Goal: Task Accomplishment & Management: Complete application form

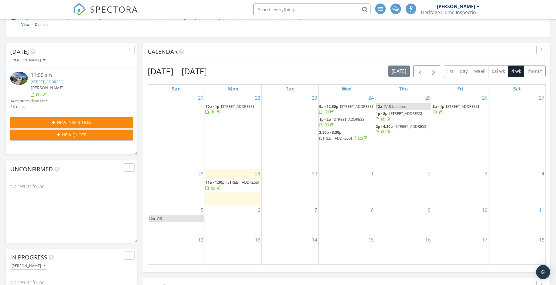
scroll to position [88, 0]
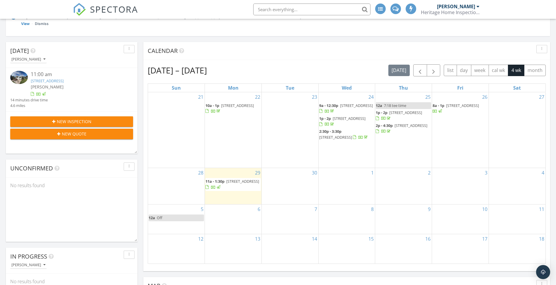
click at [233, 182] on span "[STREET_ADDRESS]" at bounding box center [242, 180] width 33 height 5
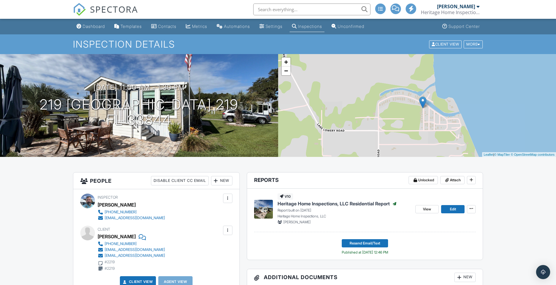
drag, startPoint x: 419, startPoint y: 100, endPoint x: 411, endPoint y: 101, distance: 7.4
click at [419, 101] on img at bounding box center [422, 102] width 7 height 12
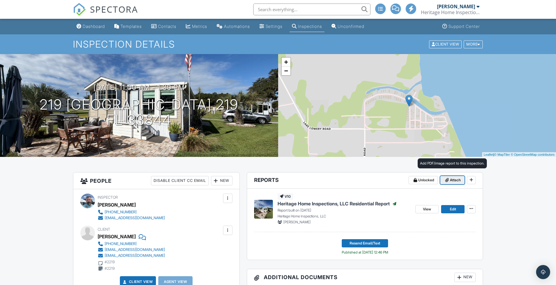
click at [456, 178] on span "Attach" at bounding box center [455, 180] width 11 height 6
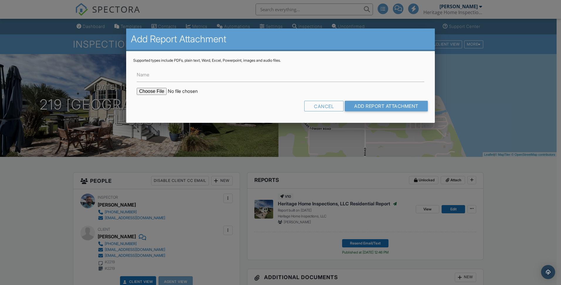
click at [150, 94] on input "file" at bounding box center [187, 91] width 100 height 7
type input "C:\fakepath\Permit Search 219 OakHarbor.pdf"
click at [172, 77] on input "Name" at bounding box center [280, 74] width 287 height 14
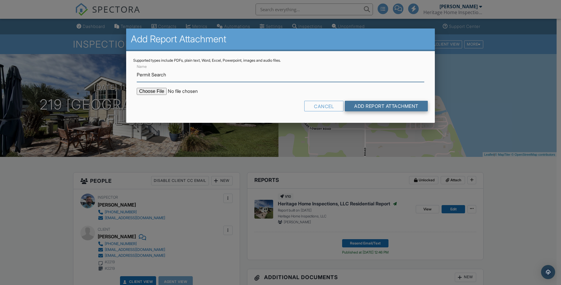
type input "Permit Search"
click at [370, 105] on input "Add Report Attachment" at bounding box center [386, 106] width 83 height 11
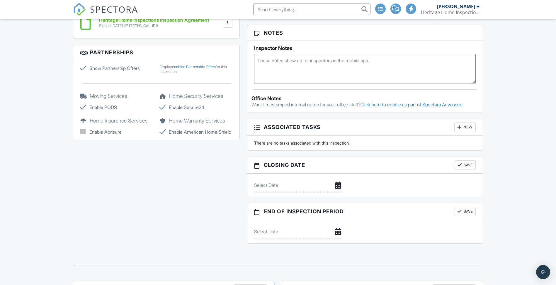
scroll to position [440, 0]
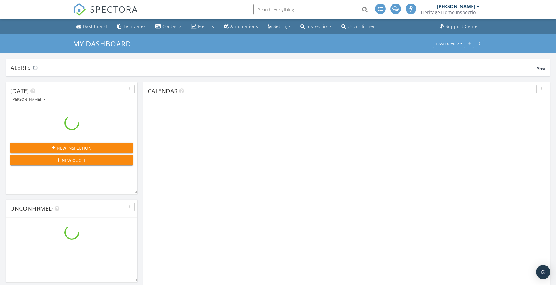
scroll to position [558, 566]
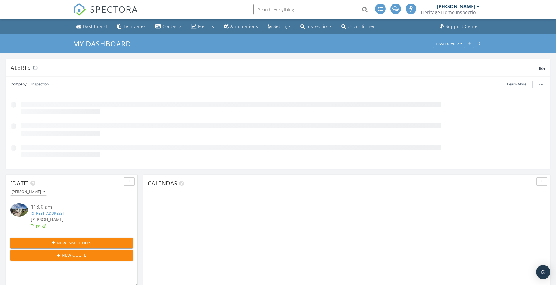
click at [99, 27] on div "Dashboard" at bounding box center [95, 26] width 24 height 6
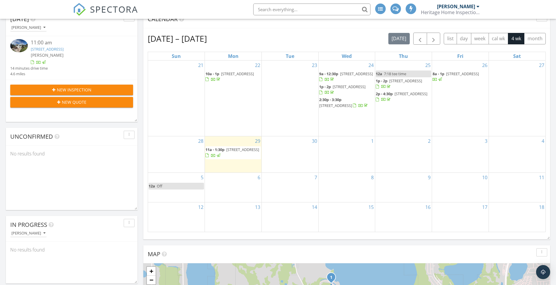
scroll to position [117, 0]
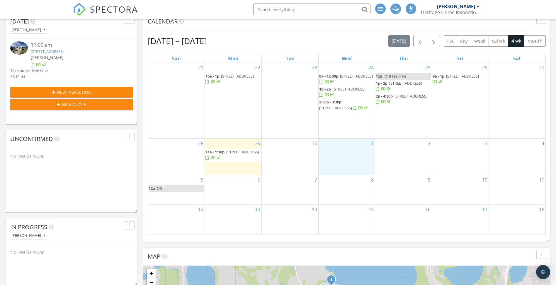
click at [350, 150] on div "1" at bounding box center [347, 156] width 57 height 36
click at [351, 126] on link "Inspection" at bounding box center [347, 125] width 30 height 9
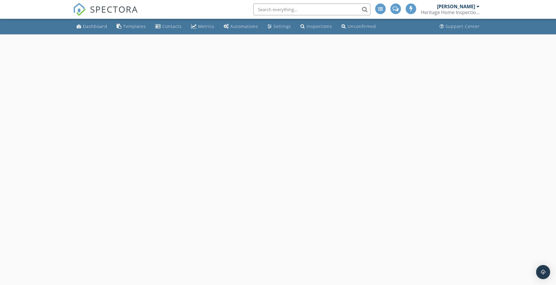
select select "9"
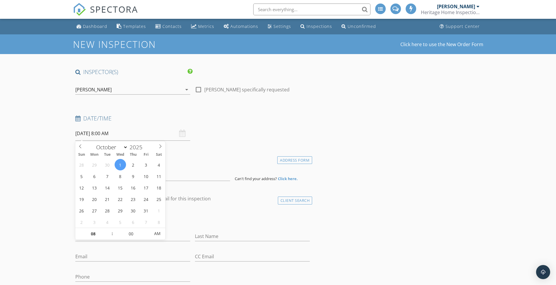
click at [104, 133] on input "[DATE] 8:00 AM" at bounding box center [132, 133] width 115 height 14
type input "09"
type input "[DATE] 9:00 AM"
drag, startPoint x: 110, startPoint y: 231, endPoint x: 113, endPoint y: 224, distance: 7.1
click at [111, 230] on span at bounding box center [109, 231] width 4 height 6
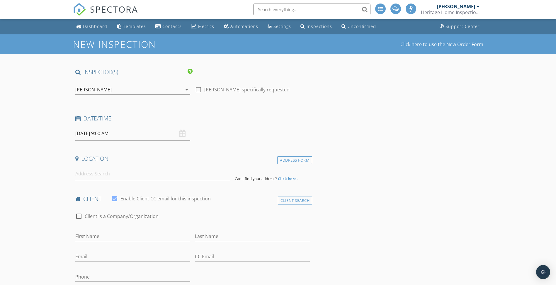
click at [192, 156] on h4 "Location" at bounding box center [192, 159] width 235 height 8
click at [104, 175] on input at bounding box center [152, 173] width 155 height 14
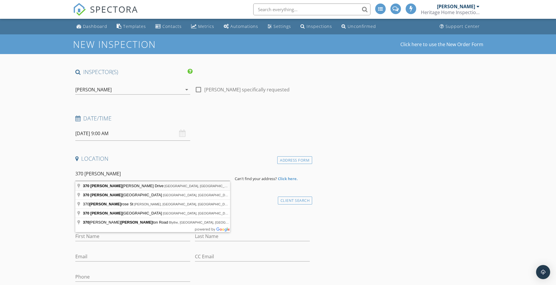
type input "[STREET_ADDRESS]"
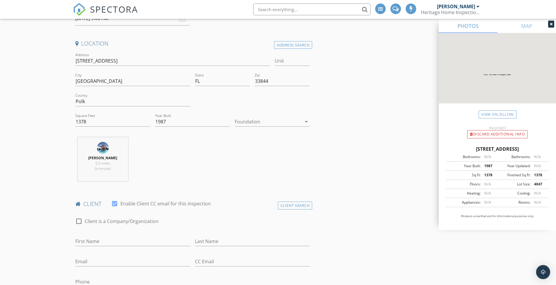
scroll to position [117, 0]
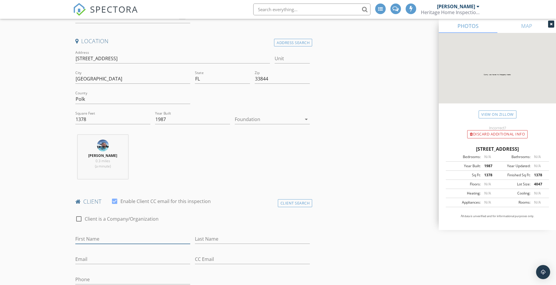
click at [116, 238] on input "First Name" at bounding box center [132, 239] width 115 height 10
type input "[PERSON_NAME]"
click at [225, 240] on input "Last Name" at bounding box center [252, 239] width 115 height 10
type input "[PERSON_NAME]"
click at [106, 257] on input "Email" at bounding box center [132, 259] width 115 height 10
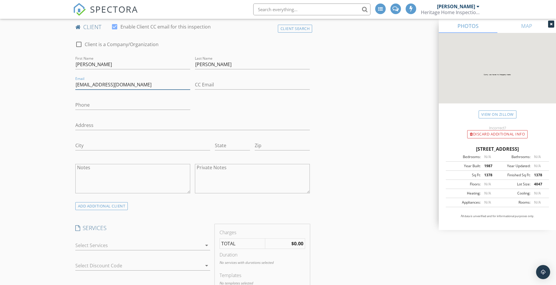
scroll to position [293, 0]
type input "[EMAIL_ADDRESS][DOMAIN_NAME]"
click at [206, 245] on icon "arrow_drop_down" at bounding box center [206, 243] width 7 height 7
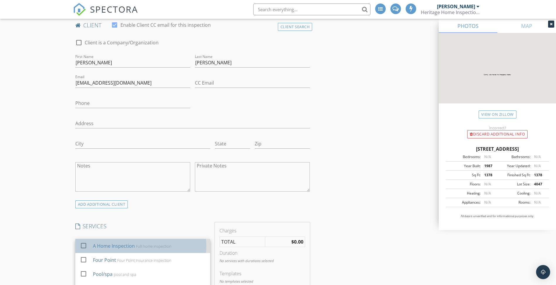
click at [152, 249] on div "A Home Inspection Full home inspection" at bounding box center [149, 246] width 113 height 12
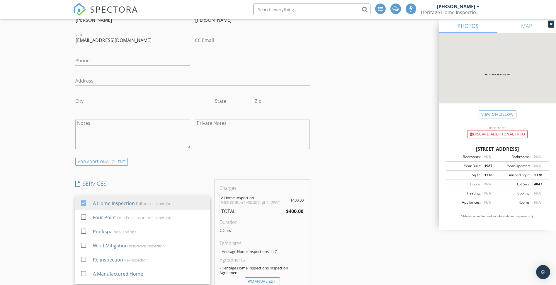
scroll to position [352, 0]
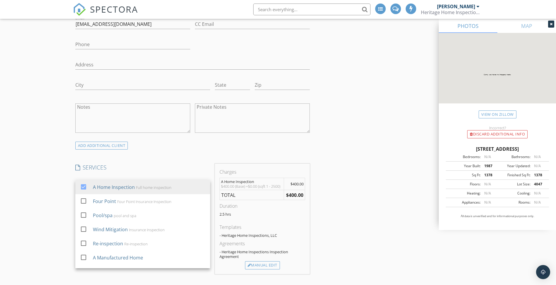
drag, startPoint x: 306, startPoint y: 224, endPoint x: 314, endPoint y: 221, distance: 8.6
click at [307, 224] on div "Charges A Home Inspection $400.00 (Base) +$0.00 (sqft 1 - 2500) $400.00 TOTAL $…" at bounding box center [262, 218] width 95 height 110
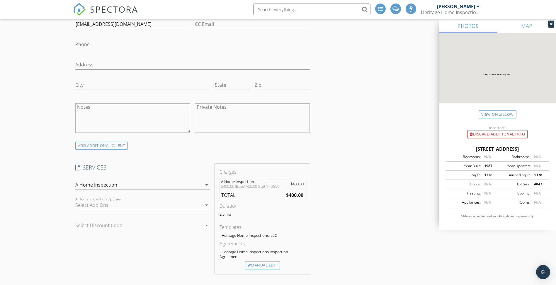
click at [208, 207] on icon "arrow_drop_down" at bounding box center [206, 204] width 7 height 7
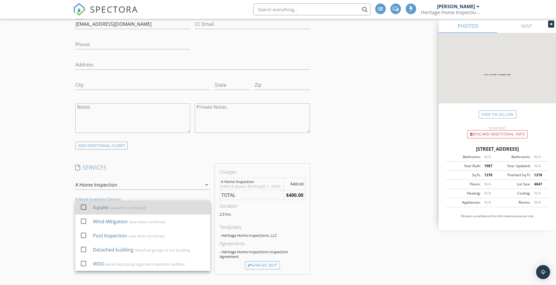
click at [171, 211] on div "4 point save when combined" at bounding box center [149, 207] width 113 height 12
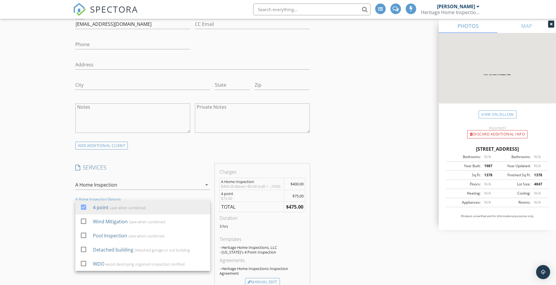
click at [329, 236] on div "INSPECTOR(S) check_box Shawn Giroux PRIMARY Shawn Giroux arrow_drop_down check_…" at bounding box center [278, 245] width 411 height 1058
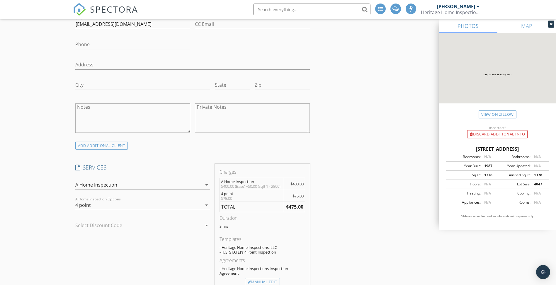
click at [207, 207] on icon "arrow_drop_down" at bounding box center [206, 204] width 7 height 7
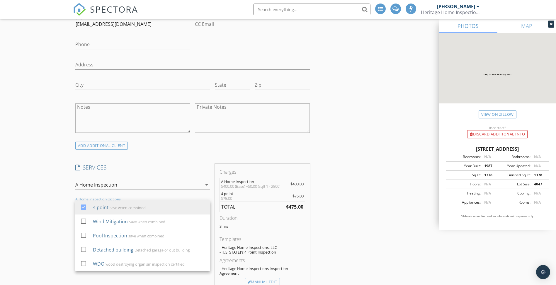
click at [204, 170] on h4 "SERVICES" at bounding box center [142, 167] width 135 height 8
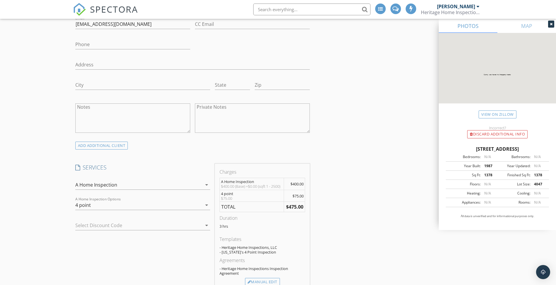
click at [208, 207] on icon "arrow_drop_down" at bounding box center [206, 204] width 7 height 7
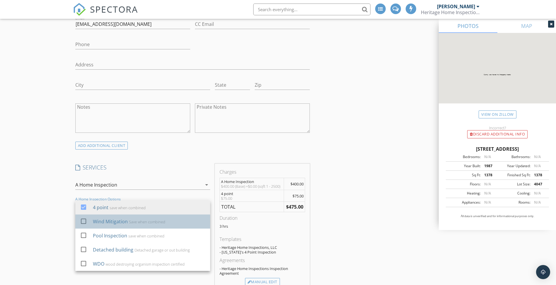
click at [138, 223] on div "Save when combined" at bounding box center [147, 221] width 36 height 5
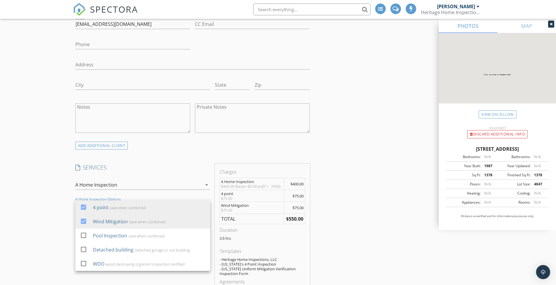
click at [201, 169] on h4 "SERVICES" at bounding box center [142, 167] width 135 height 8
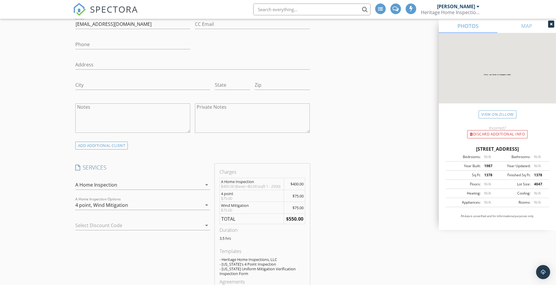
click at [207, 206] on icon "arrow_drop_down" at bounding box center [206, 204] width 7 height 7
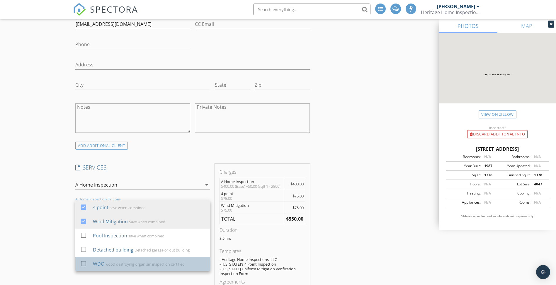
click at [150, 263] on div "wood destroying organism inspection certified" at bounding box center [144, 263] width 79 height 5
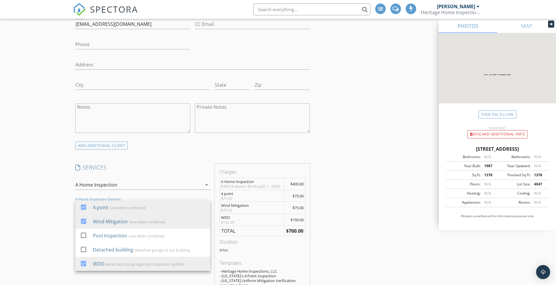
click at [376, 174] on div "INSPECTOR(S) check_box Shawn Giroux PRIMARY Shawn Giroux arrow_drop_down check_…" at bounding box center [278, 264] width 411 height 1096
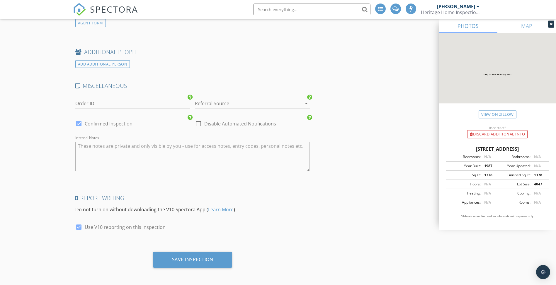
scroll to position [894, 0]
click at [192, 256] on div "Save Inspection" at bounding box center [192, 258] width 41 height 6
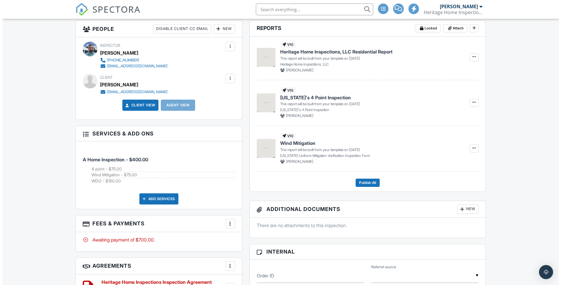
scroll to position [147, 0]
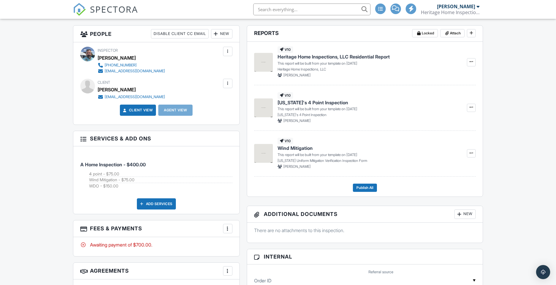
click at [231, 86] on div at bounding box center [227, 83] width 9 height 9
click at [190, 103] on li "Edit" at bounding box center [196, 101] width 65 height 15
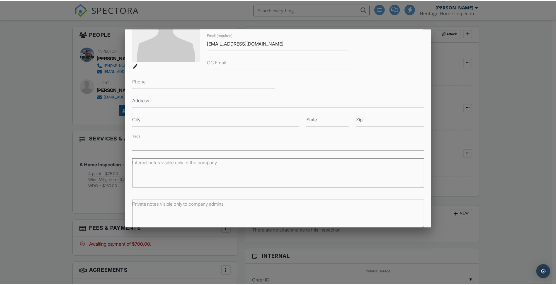
scroll to position [93, 0]
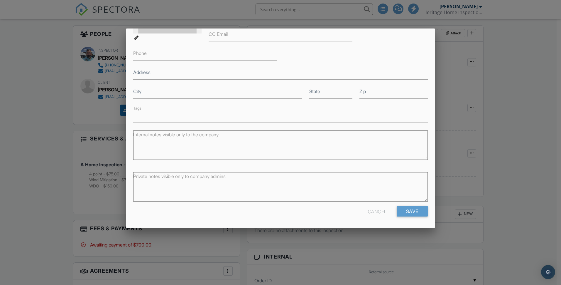
click at [499, 77] on div at bounding box center [280, 149] width 561 height 356
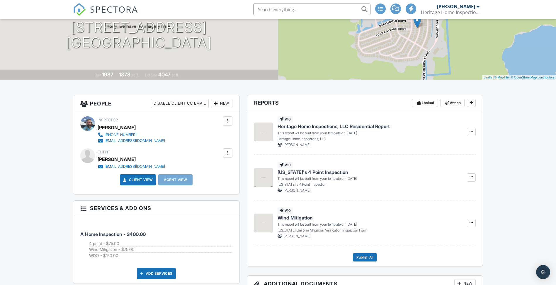
scroll to position [59, 0]
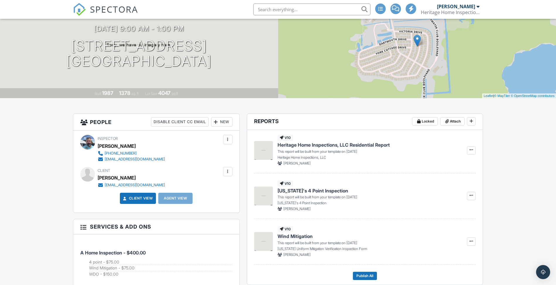
click at [222, 123] on div "New" at bounding box center [221, 121] width 21 height 9
click at [240, 155] on li "Client's Agent" at bounding box center [243, 154] width 58 height 15
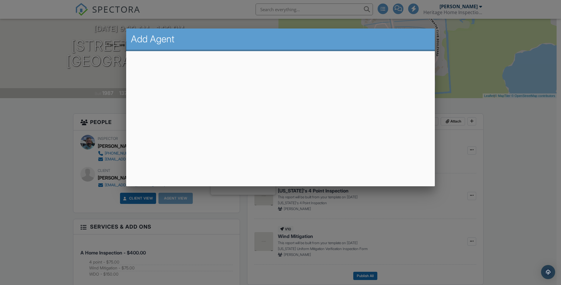
click at [503, 127] on div at bounding box center [280, 149] width 561 height 356
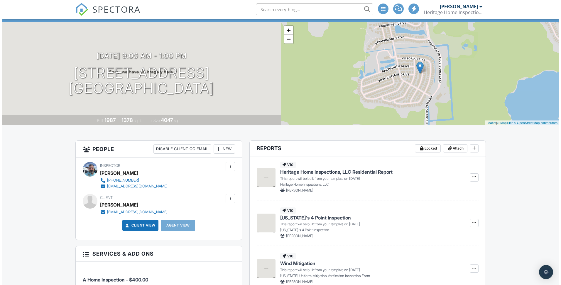
scroll to position [29, 0]
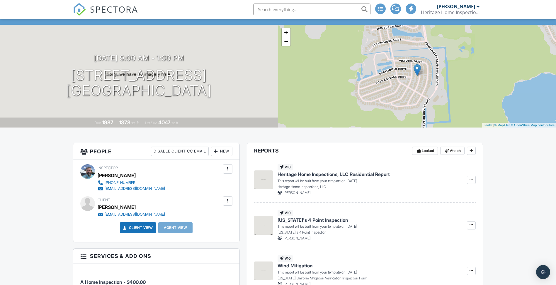
click at [224, 151] on div "New" at bounding box center [221, 150] width 21 height 9
click at [241, 182] on li "Client's Agent" at bounding box center [243, 183] width 58 height 15
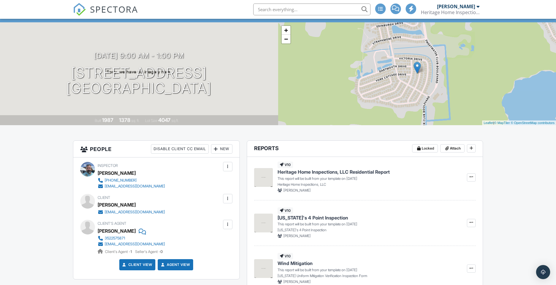
scroll to position [29, 0]
